Goal: Entertainment & Leisure: Consume media (video, audio)

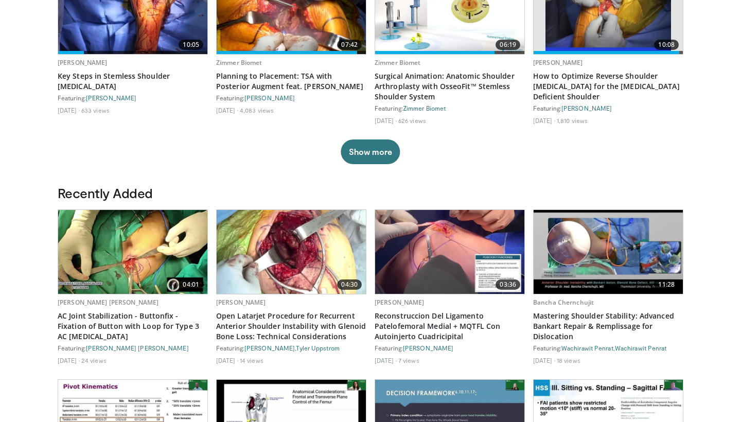
scroll to position [401, 0]
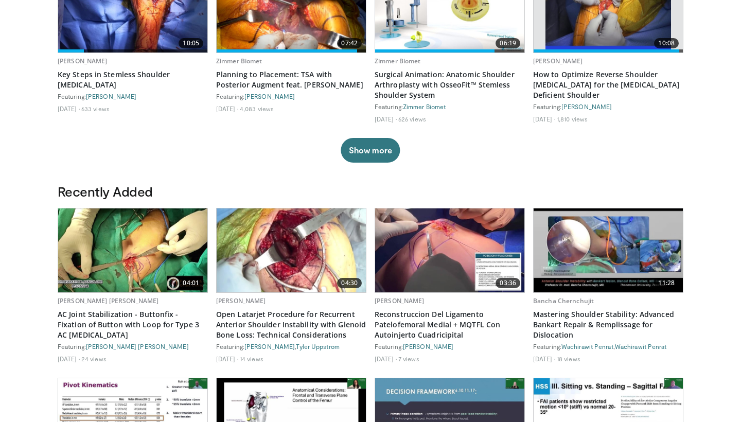
click at [145, 261] on img at bounding box center [132, 251] width 149 height 84
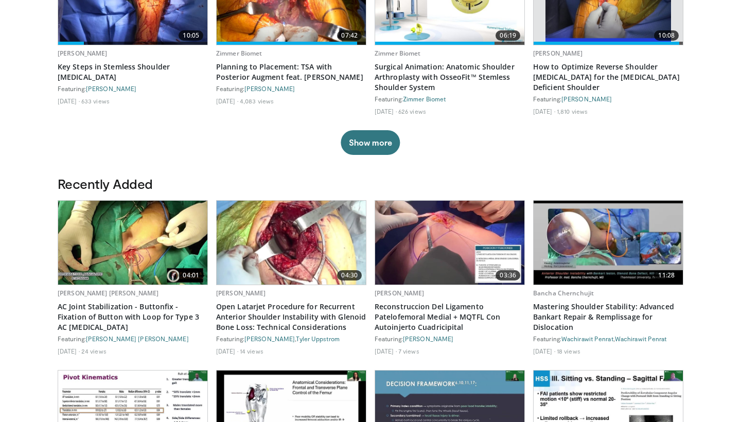
scroll to position [404, 0]
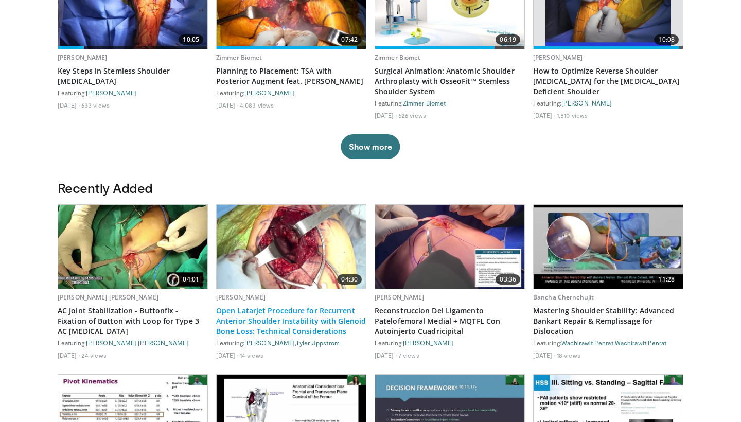
click at [308, 317] on link "Open Latarjet Procedure for Recurrent Anterior Shoulder Instability with Glenoi…" at bounding box center [291, 321] width 150 height 31
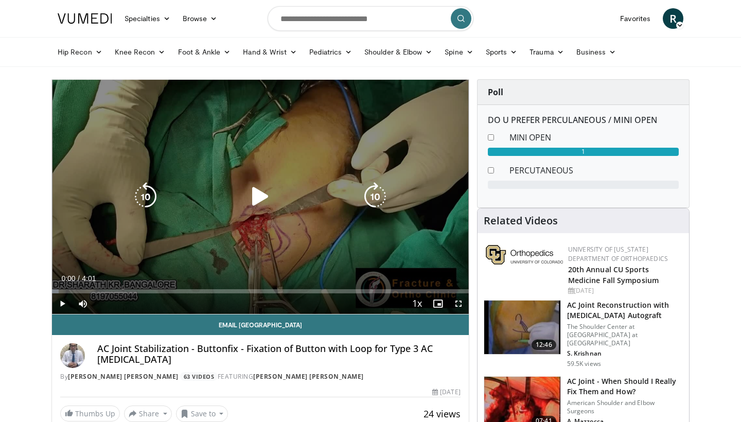
click at [259, 200] on icon "Video Player" at bounding box center [260, 196] width 29 height 29
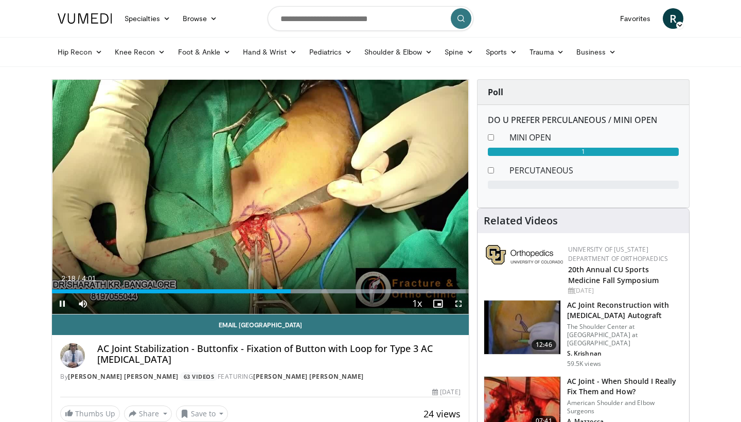
click at [64, 303] on span "Video Player" at bounding box center [62, 303] width 21 height 21
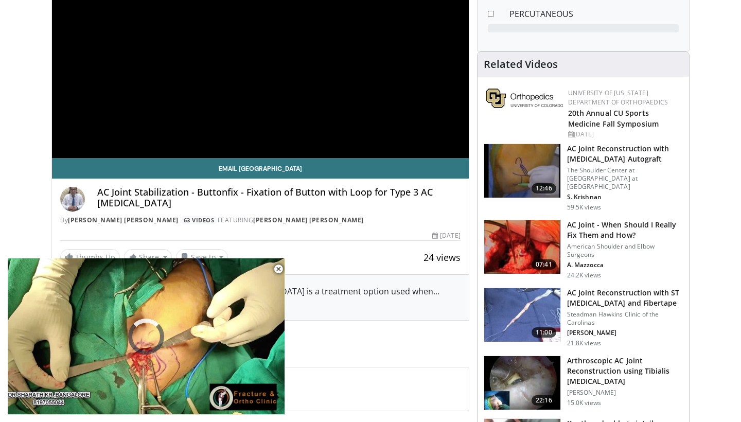
scroll to position [234, 0]
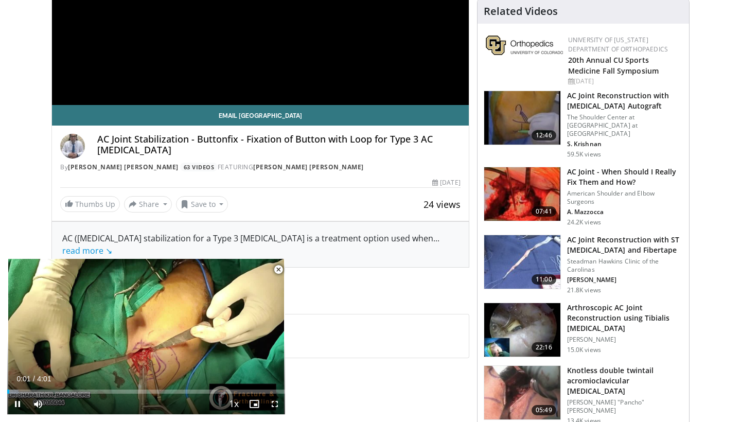
click at [280, 270] on span "Video Player" at bounding box center [278, 269] width 21 height 21
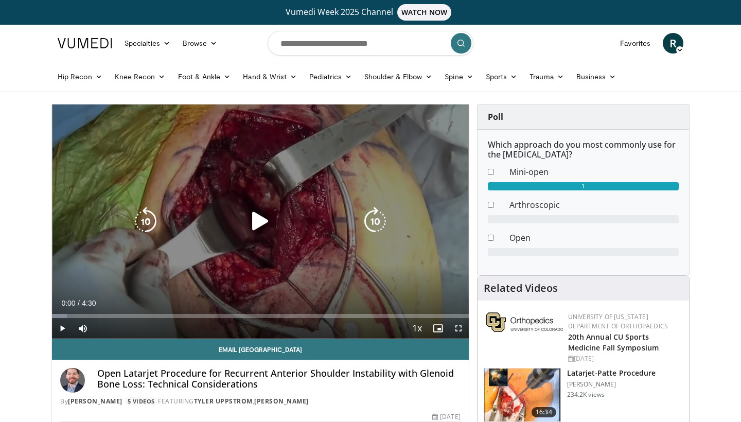
click at [264, 222] on icon "Video Player" at bounding box center [260, 221] width 29 height 29
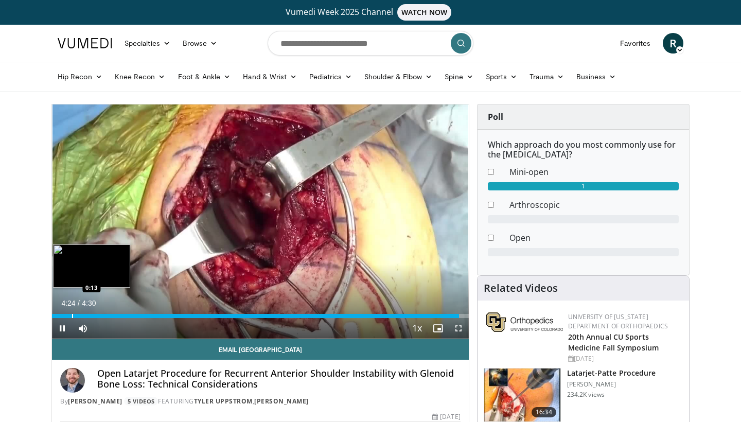
click at [72, 316] on div "Progress Bar" at bounding box center [72, 316] width 1 height 4
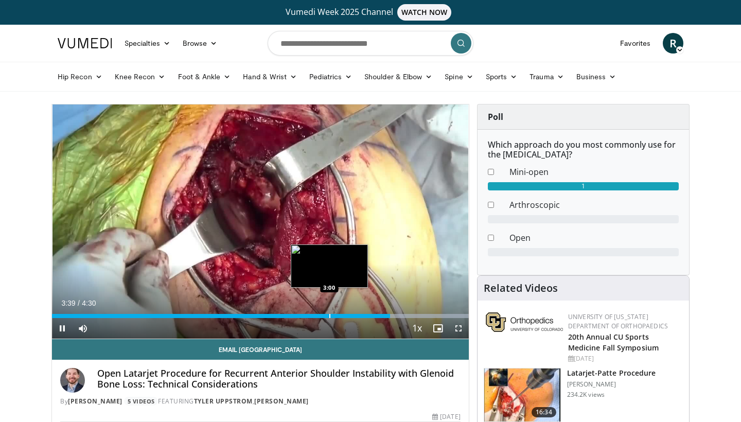
click at [329, 317] on div "Progress Bar" at bounding box center [329, 316] width 1 height 4
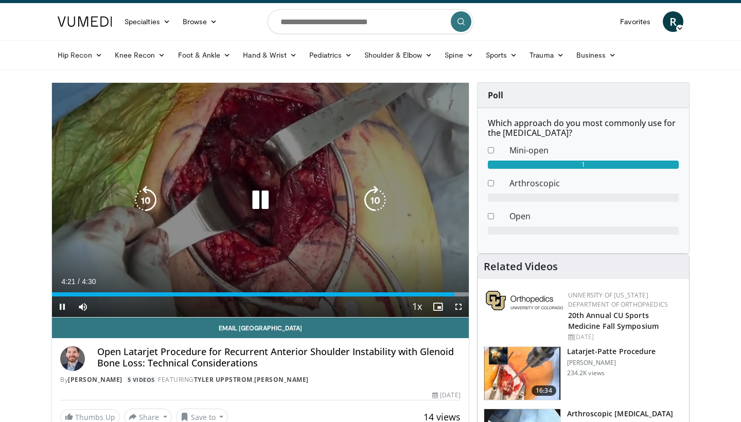
scroll to position [24, 0]
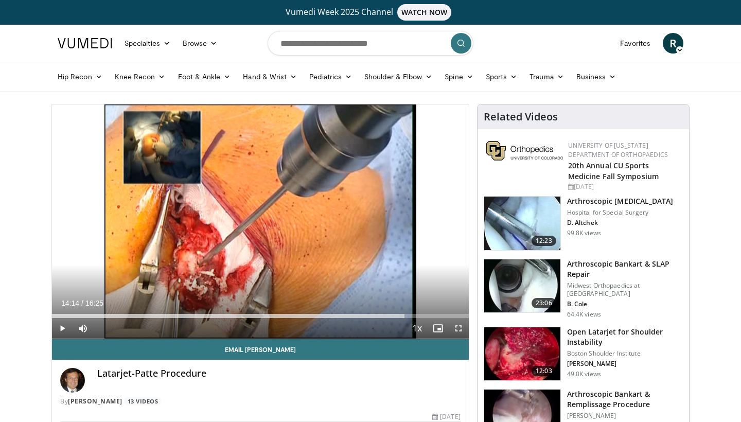
click at [63, 327] on span "Video Player" at bounding box center [62, 328] width 21 height 21
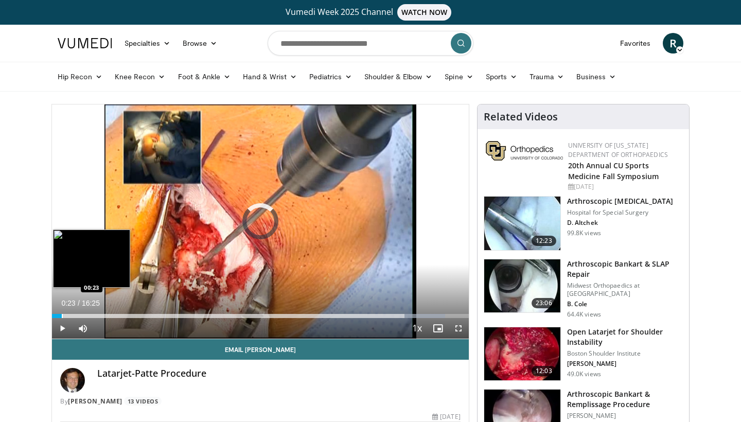
click at [62, 314] on div "Progress Bar" at bounding box center [62, 316] width 1 height 4
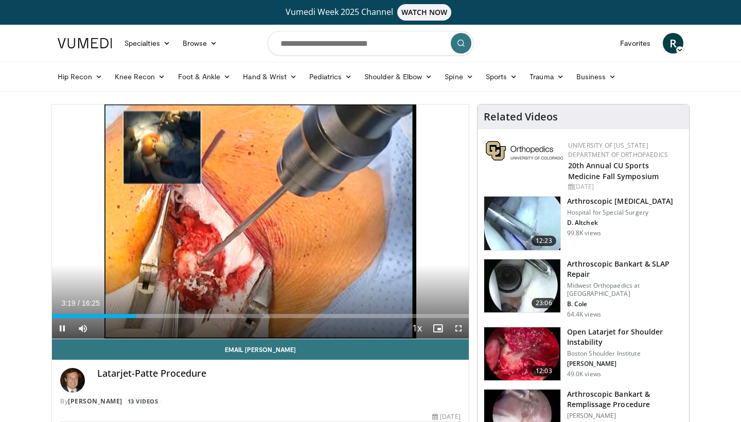
click at [63, 327] on span "Video Player" at bounding box center [62, 328] width 21 height 21
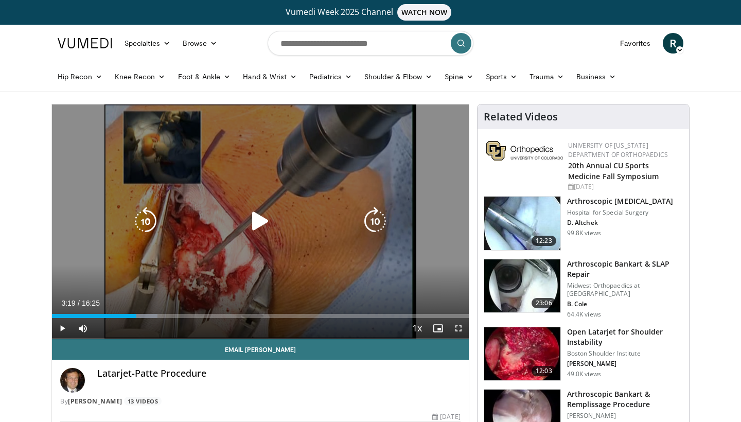
click at [256, 219] on icon "Video Player" at bounding box center [260, 221] width 29 height 29
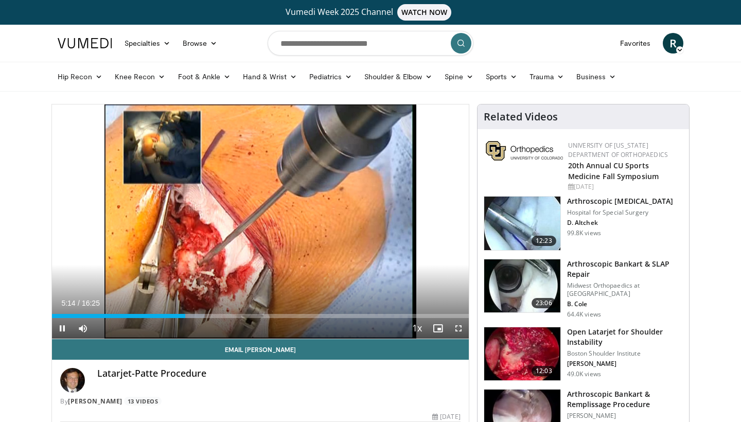
click at [61, 328] on span "Video Player" at bounding box center [62, 328] width 21 height 21
